Goal: Task Accomplishment & Management: Complete application form

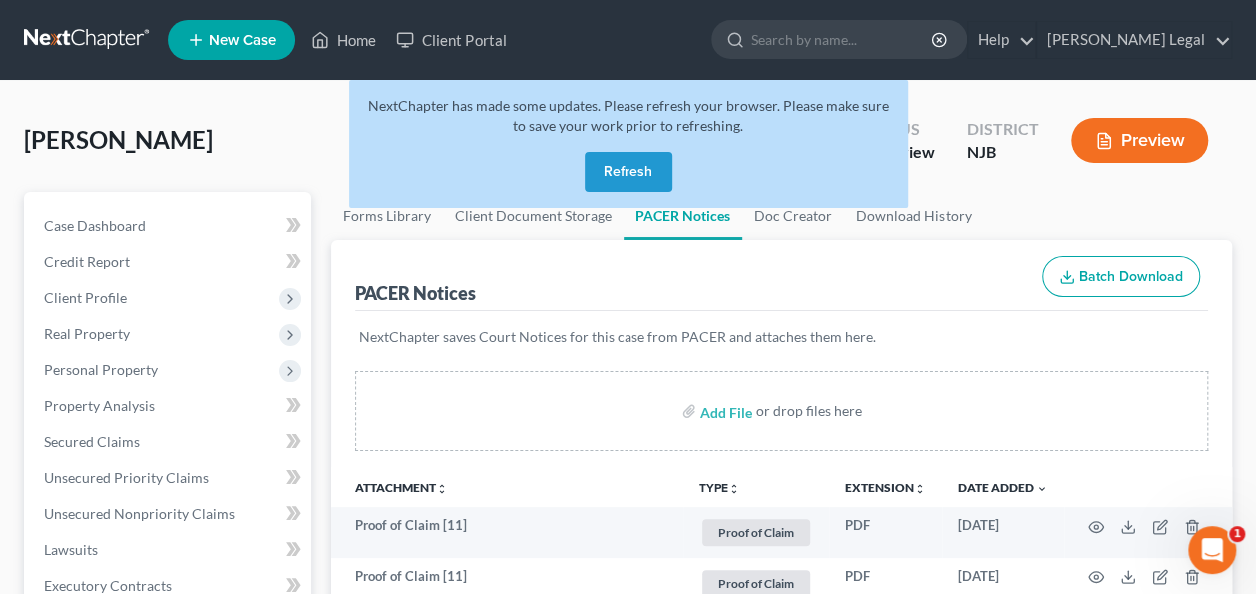
click at [628, 169] on button "Refresh" at bounding box center [629, 172] width 88 height 40
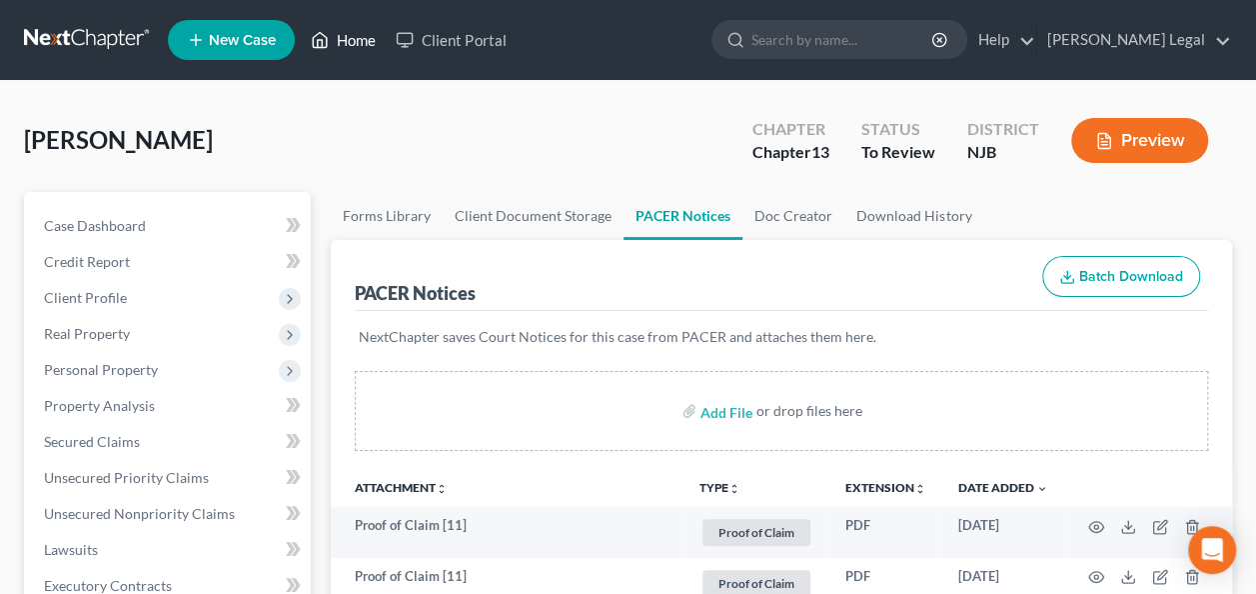
click at [360, 36] on link "Home" at bounding box center [343, 40] width 85 height 36
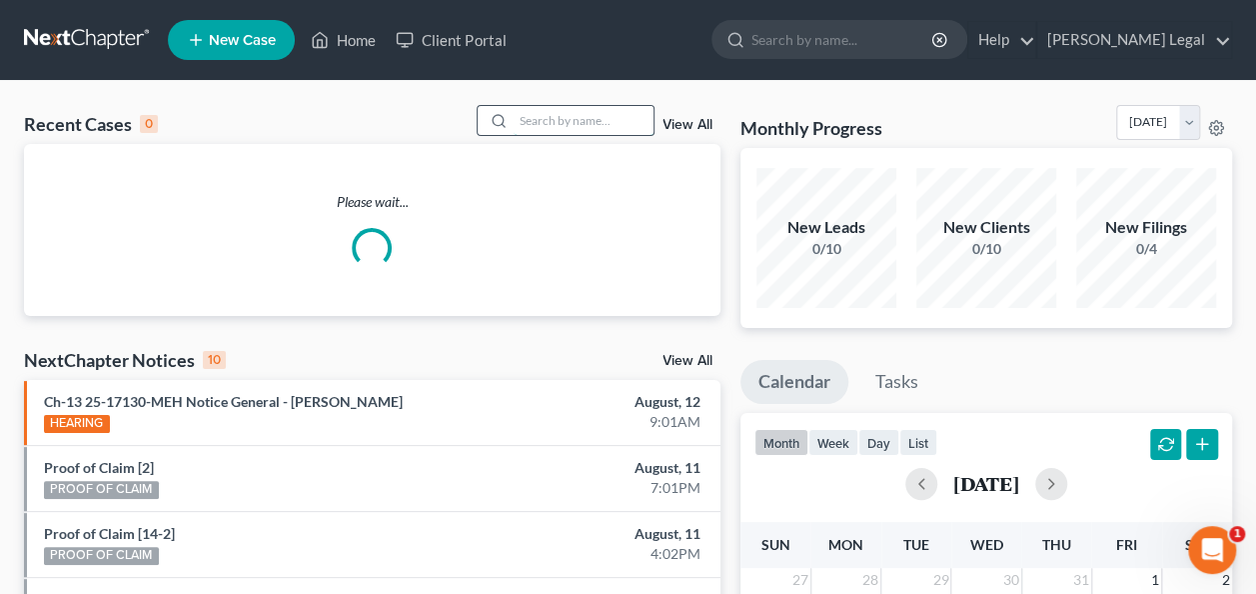
click at [542, 107] on input "search" at bounding box center [584, 120] width 140 height 29
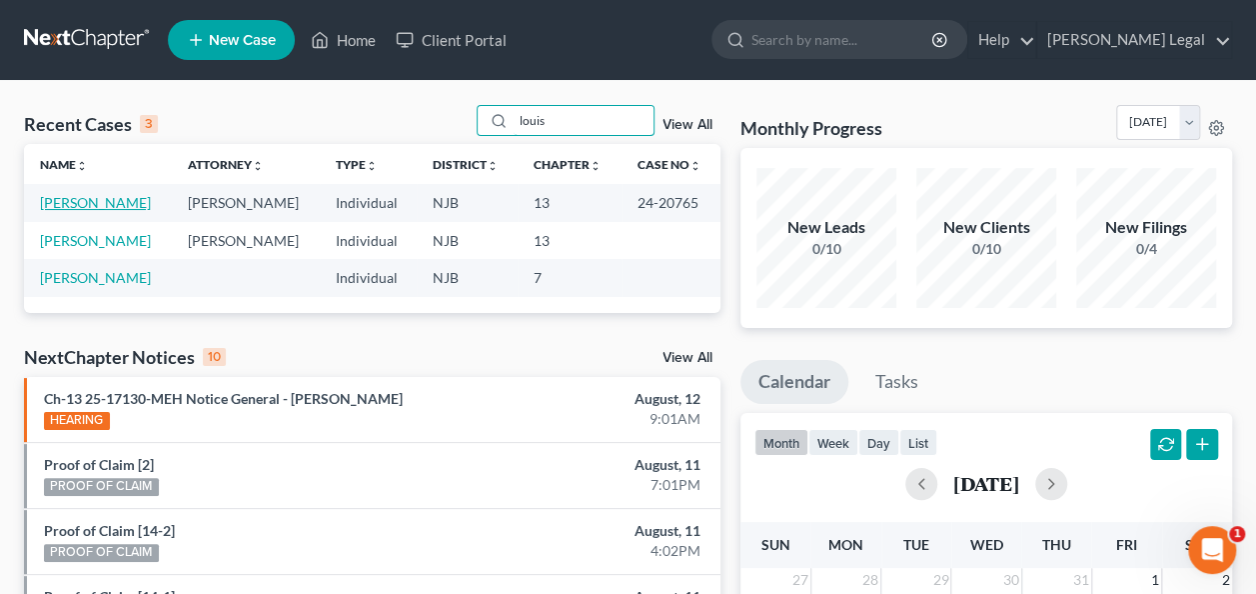
type input "louis"
click at [107, 198] on link "Mermini, Louis" at bounding box center [95, 202] width 111 height 17
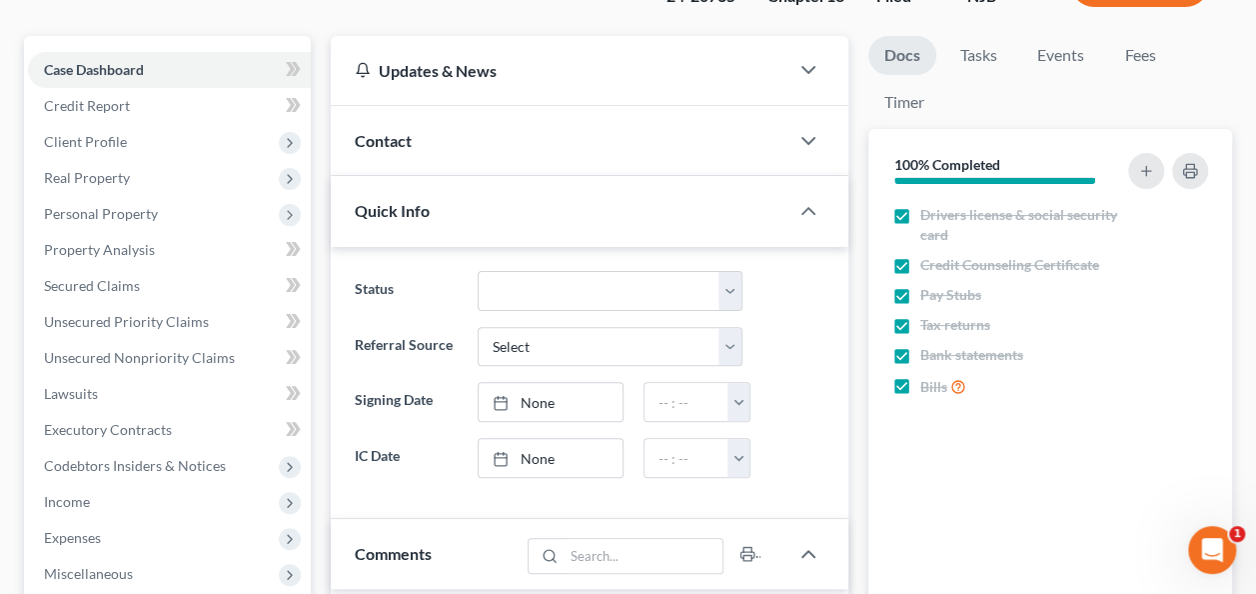
scroll to position [200, 0]
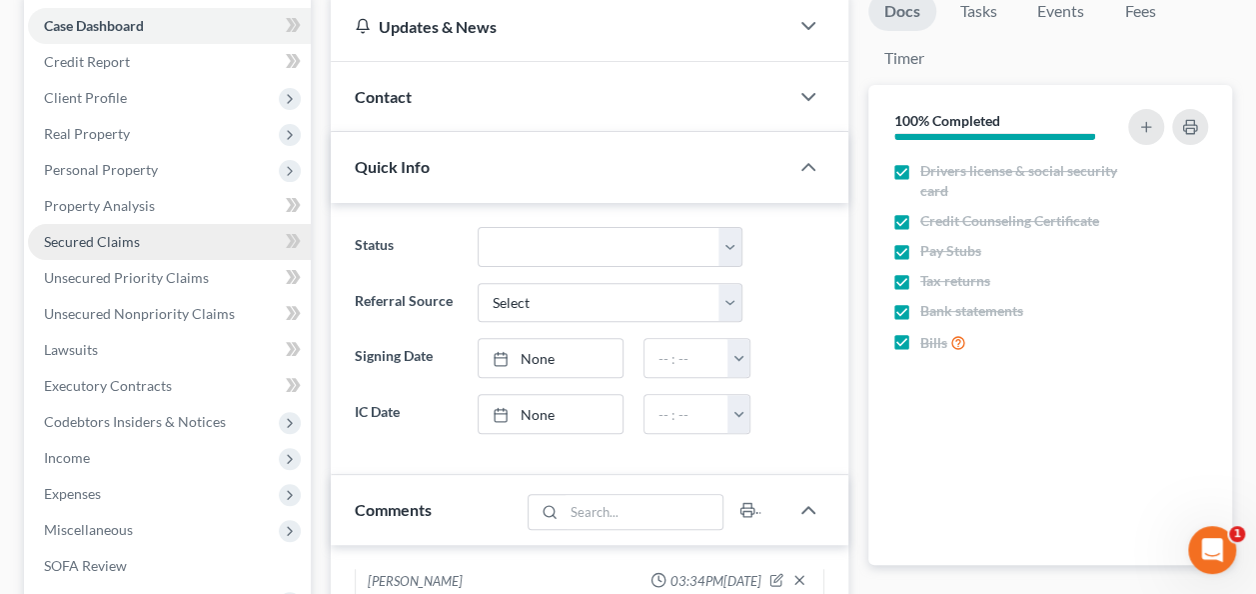
click at [128, 242] on span "Secured Claims" at bounding box center [92, 241] width 96 height 17
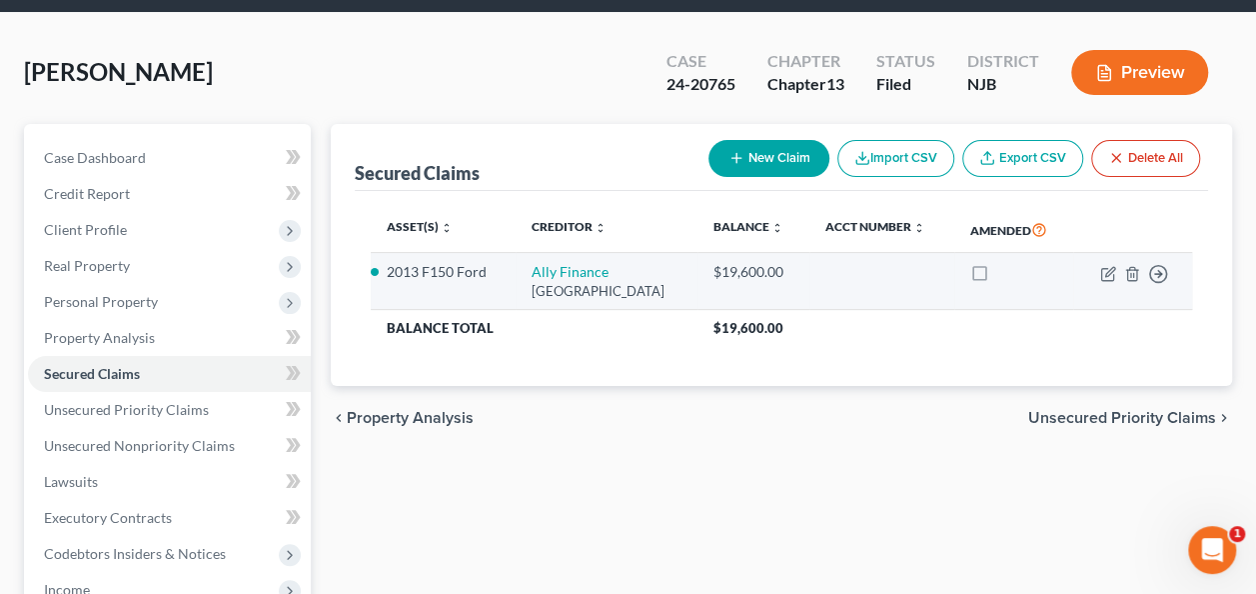
scroll to position [100, 0]
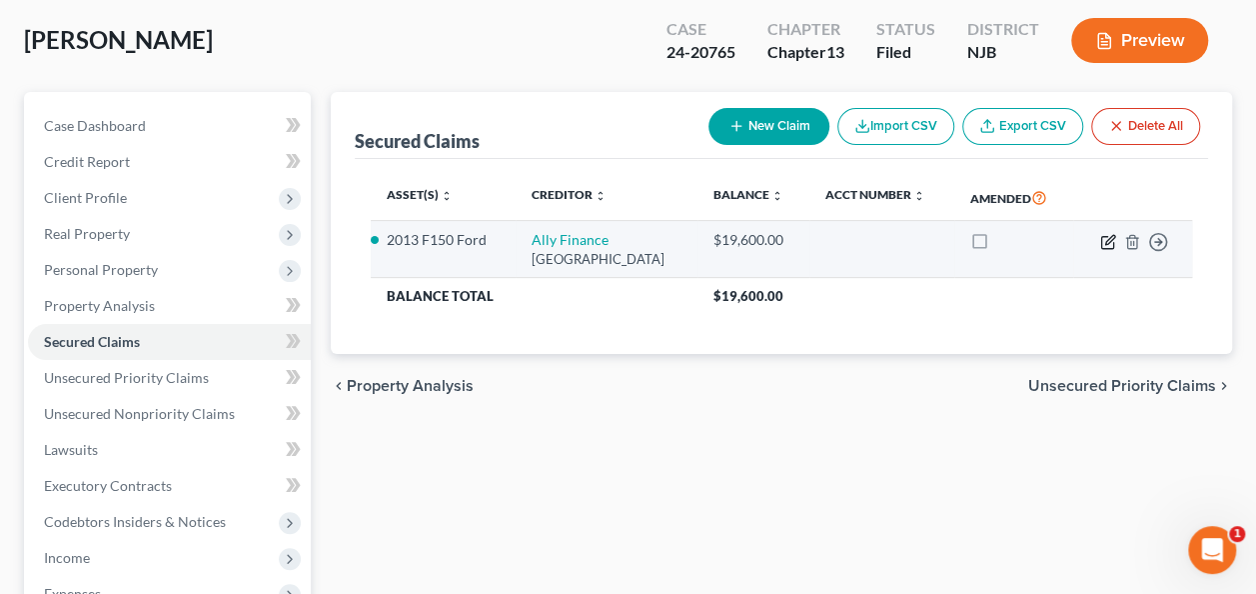
click at [1105, 244] on icon "button" at bounding box center [1109, 239] width 9 height 9
select select "28"
select select "2"
select select "0"
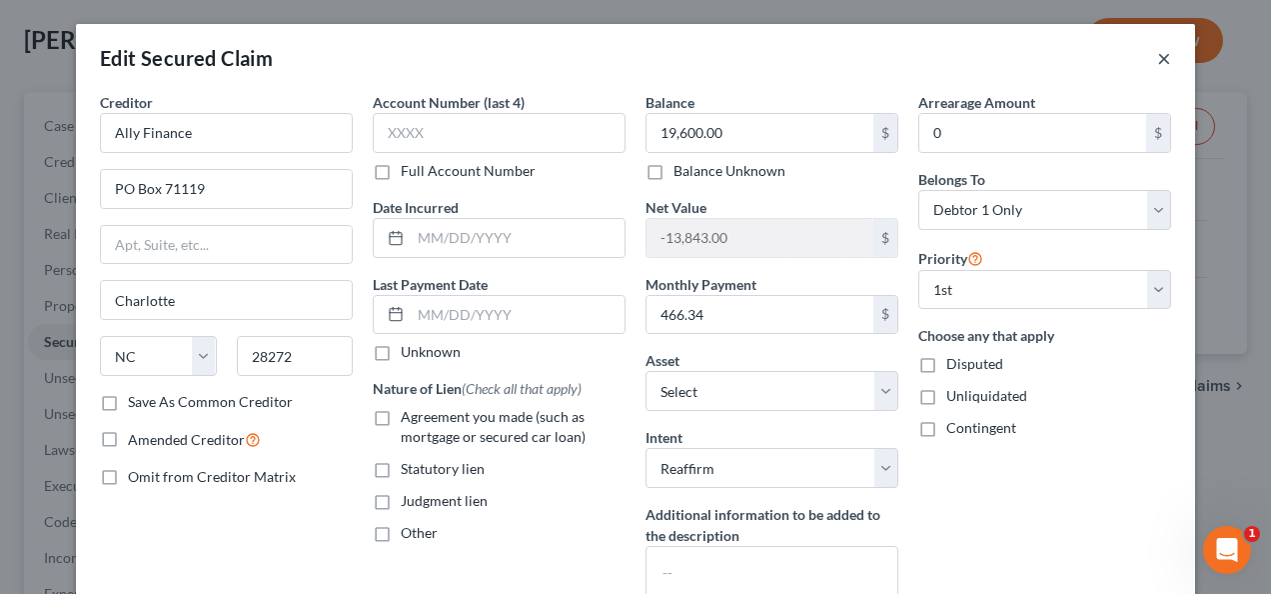
click at [1157, 60] on button "×" at bounding box center [1164, 58] width 14 height 24
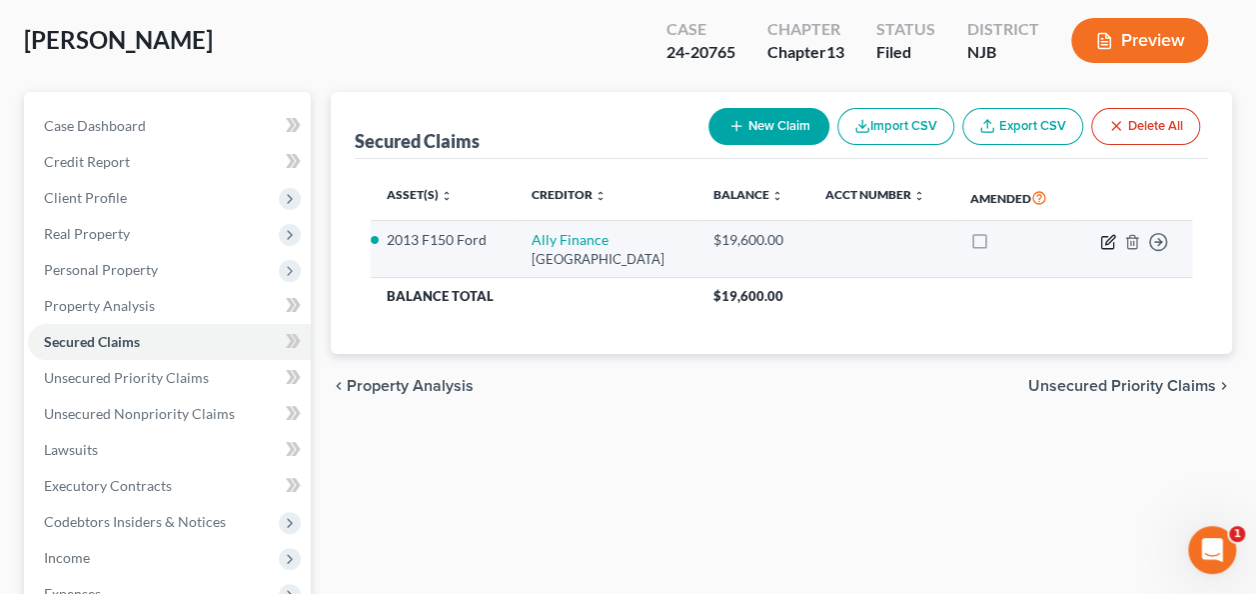
click at [1111, 250] on icon "button" at bounding box center [1108, 242] width 16 height 16
select select "28"
select select "8"
select select "2"
select select "0"
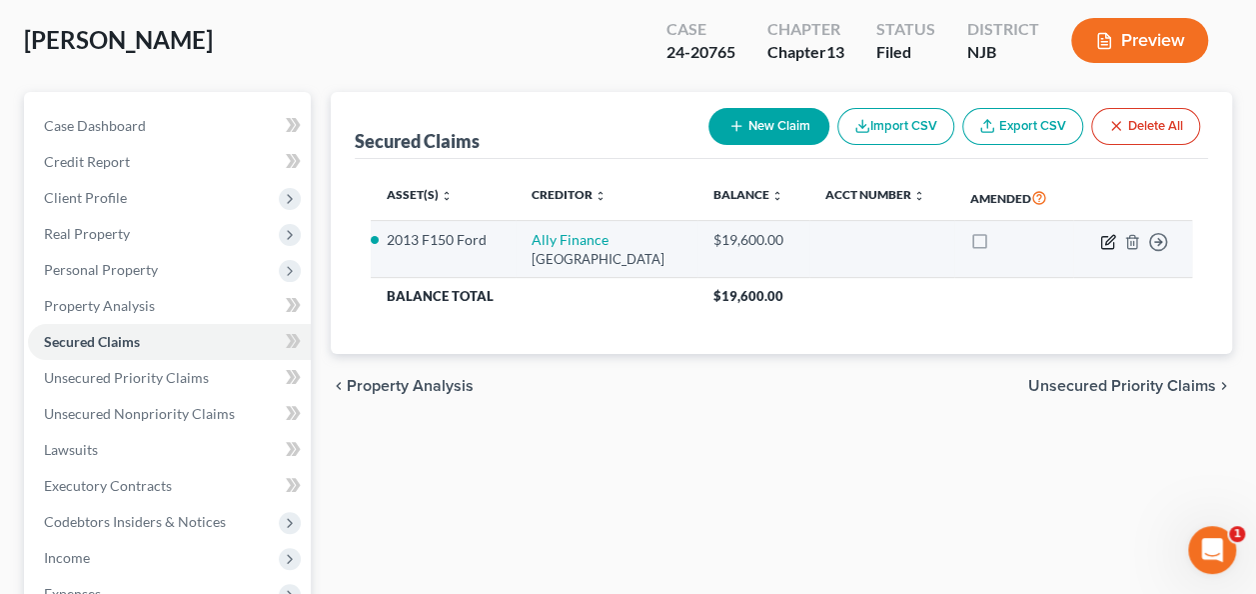
select select "0"
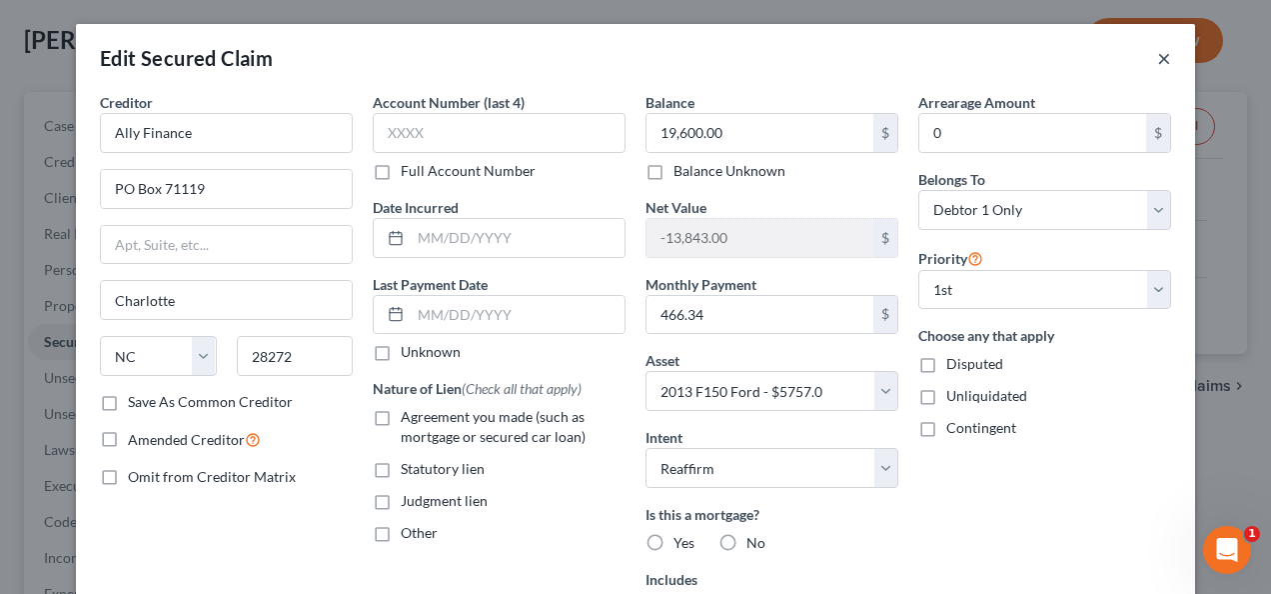
click at [1157, 61] on button "×" at bounding box center [1164, 58] width 14 height 24
